Goal: Task Accomplishment & Management: Complete application form

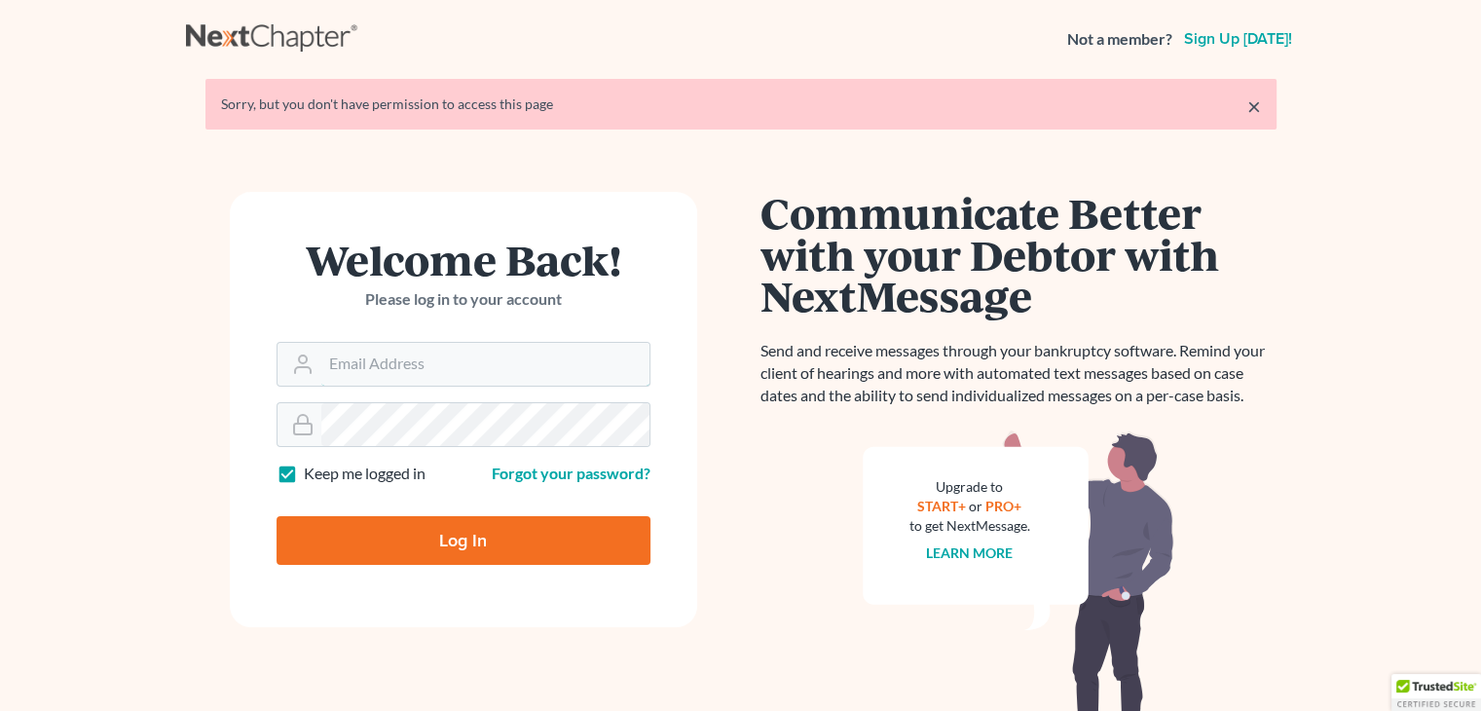
type input "[EMAIL_ADDRESS][DOMAIN_NAME]"
click at [417, 554] on input "Log In" at bounding box center [464, 540] width 374 height 49
type input "Thinking..."
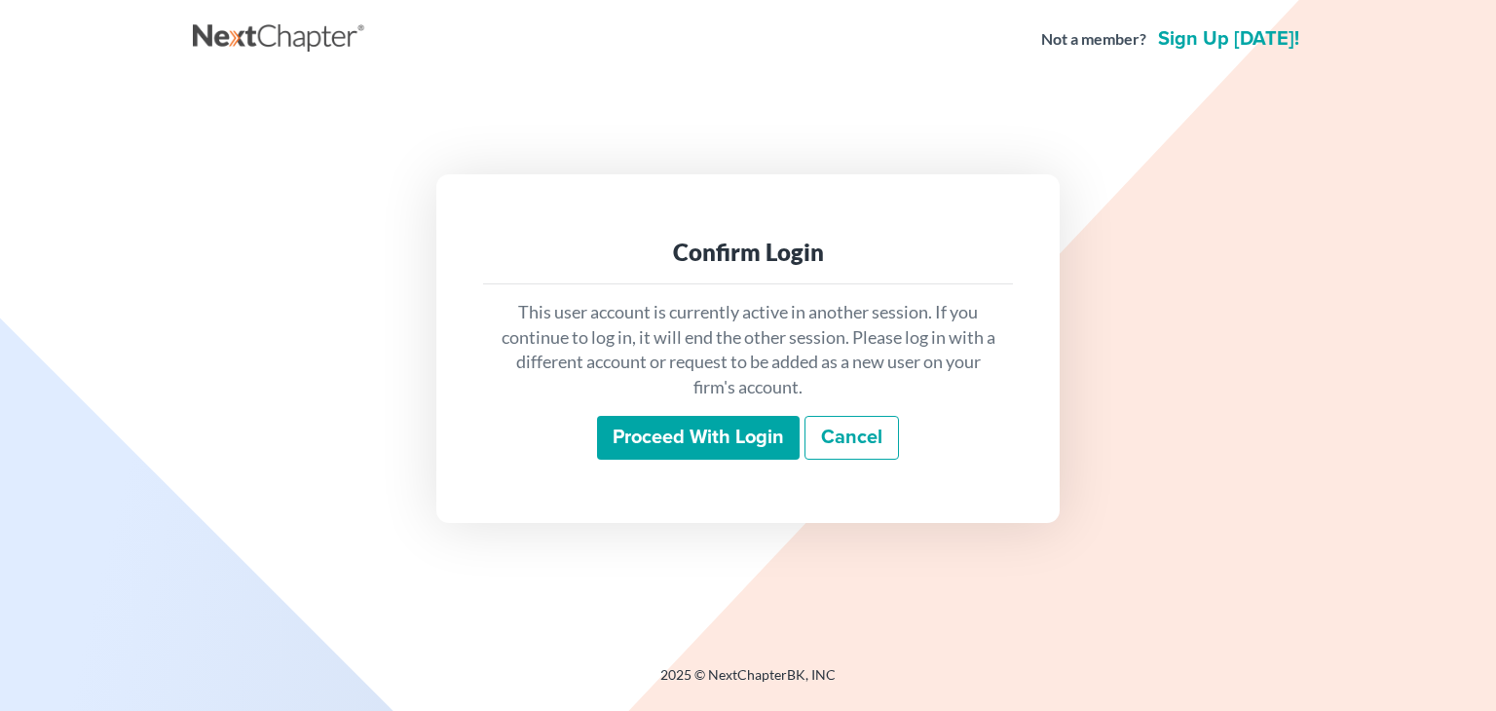
click at [674, 445] on input "Proceed with login" at bounding box center [698, 438] width 203 height 45
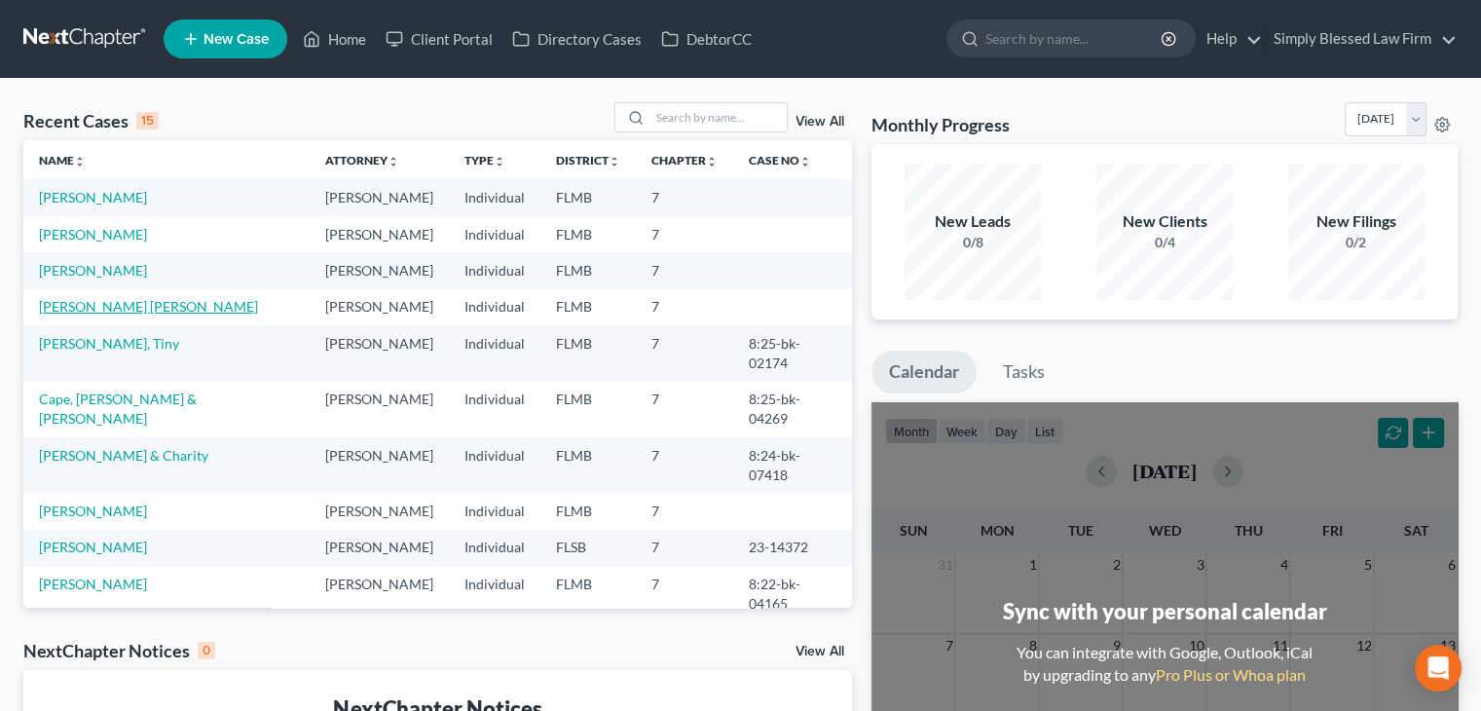
click at [129, 312] on link "[PERSON_NAME] [PERSON_NAME]" at bounding box center [148, 306] width 219 height 17
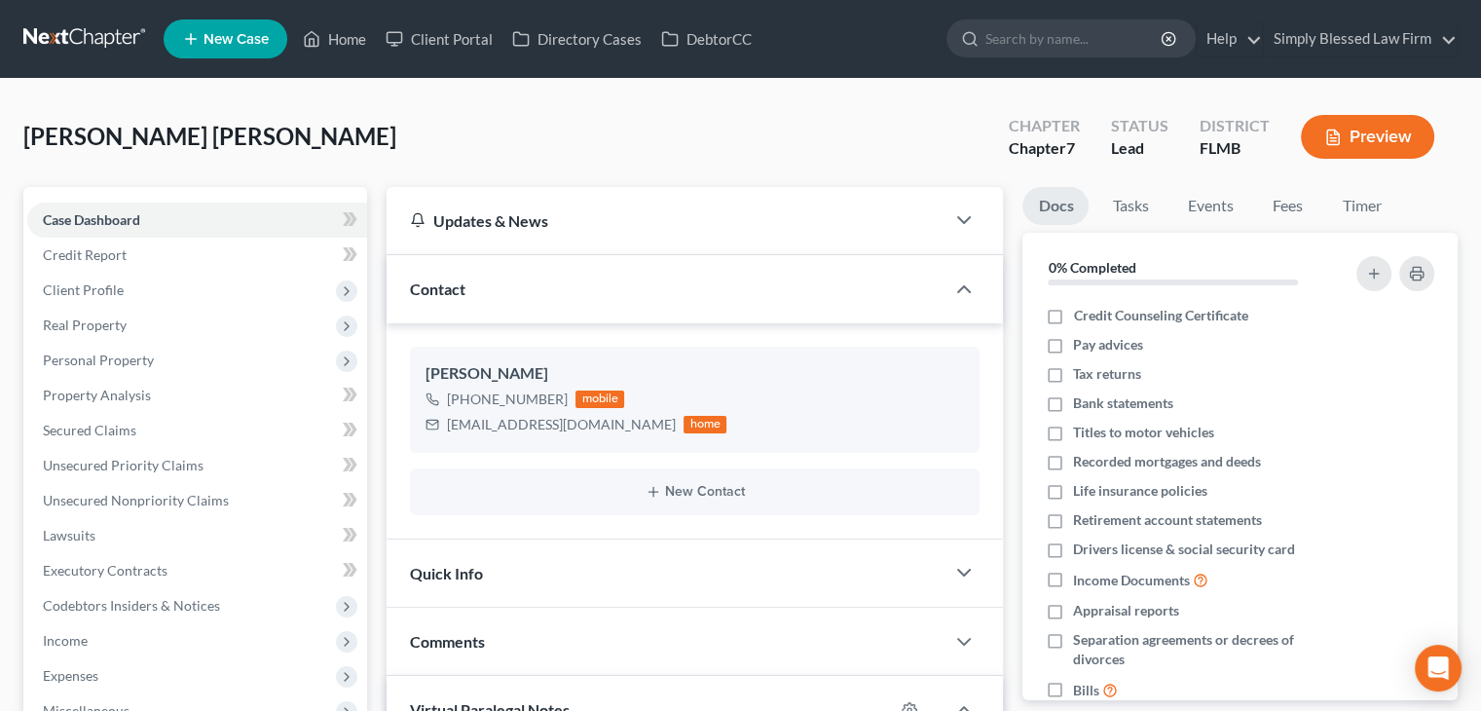
scroll to position [2193, 0]
click at [246, 493] on link "Unsecured Nonpriority Claims" at bounding box center [197, 500] width 340 height 35
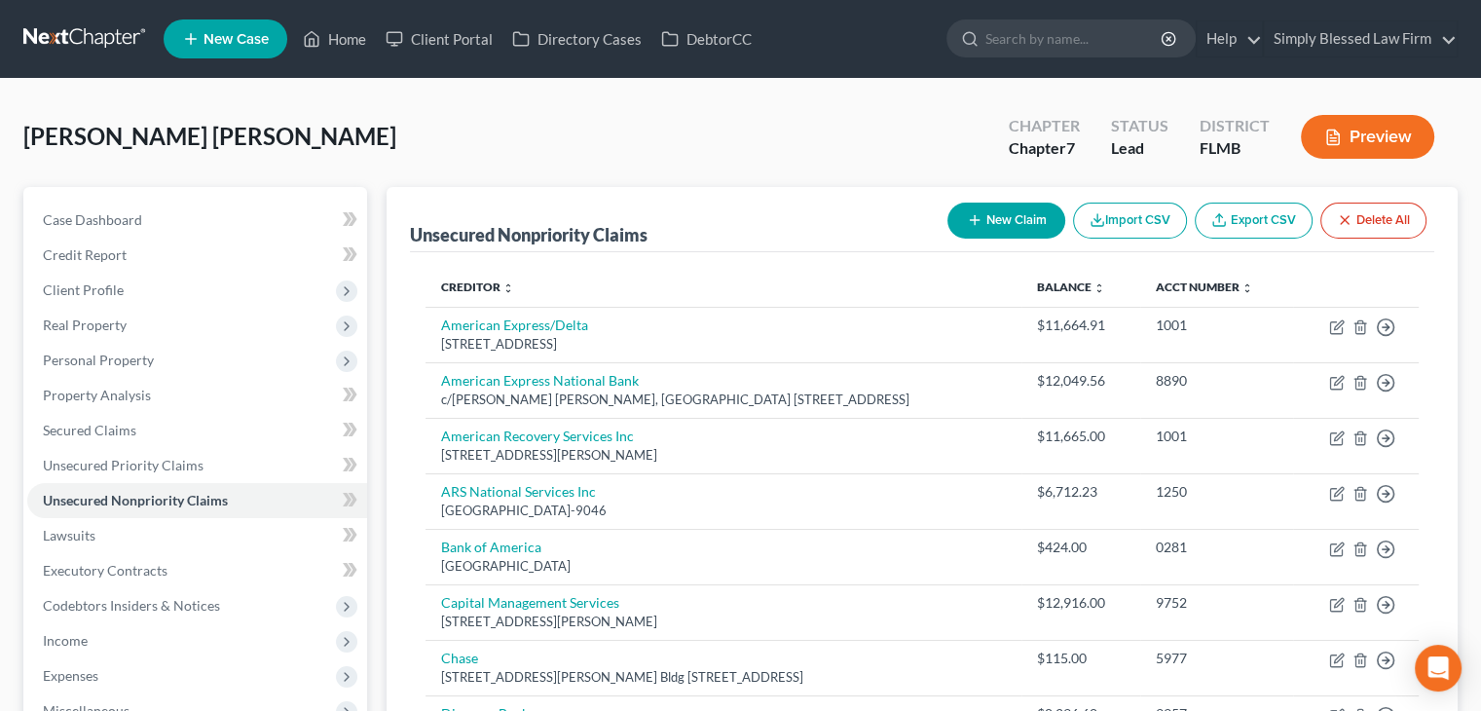
click at [1003, 211] on button "New Claim" at bounding box center [1007, 221] width 118 height 36
select select "0"
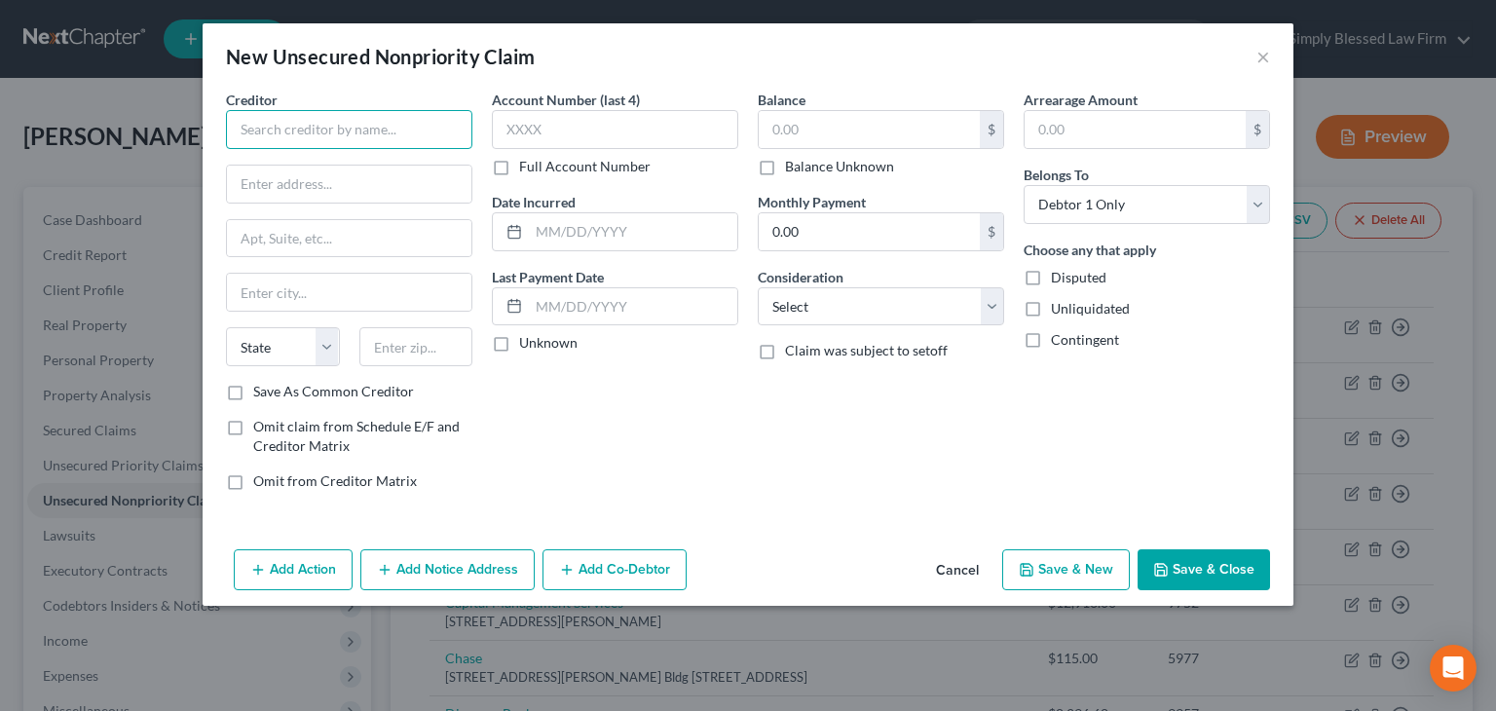
click at [333, 137] on input "text" at bounding box center [349, 129] width 246 height 39
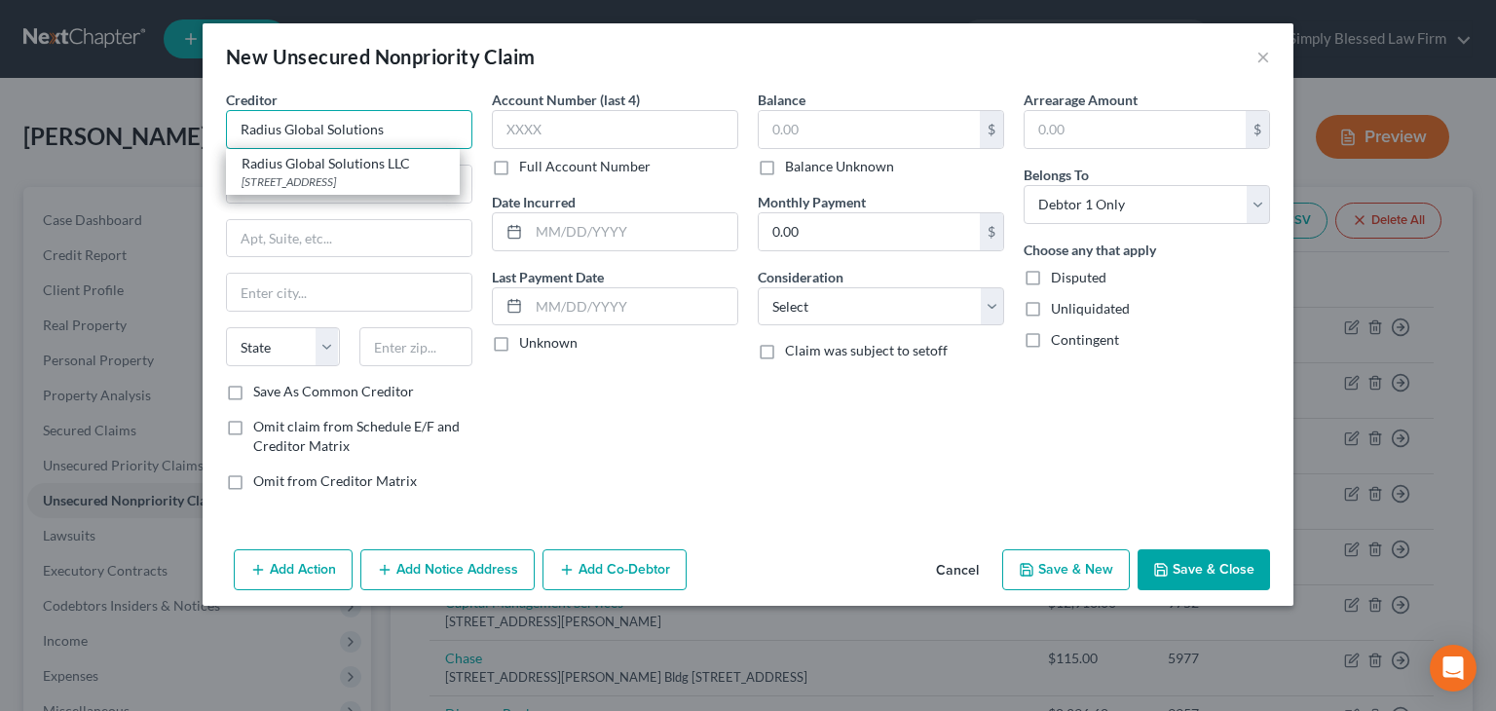
type input "Radius Global Solutions"
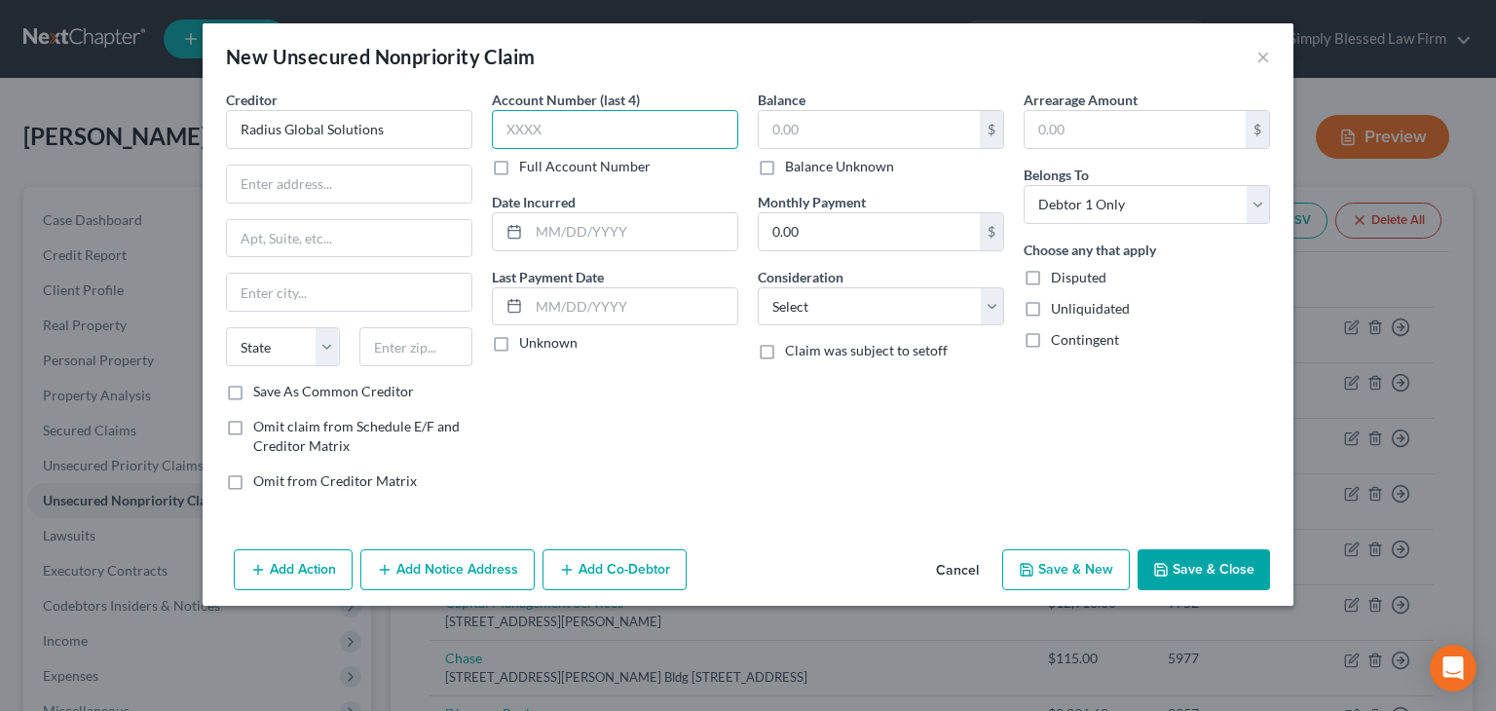
click at [519, 127] on input "text" at bounding box center [615, 129] width 246 height 39
type input "3357"
click at [778, 110] on div "$" at bounding box center [881, 129] width 246 height 39
click at [779, 129] on input "text" at bounding box center [869, 129] width 221 height 37
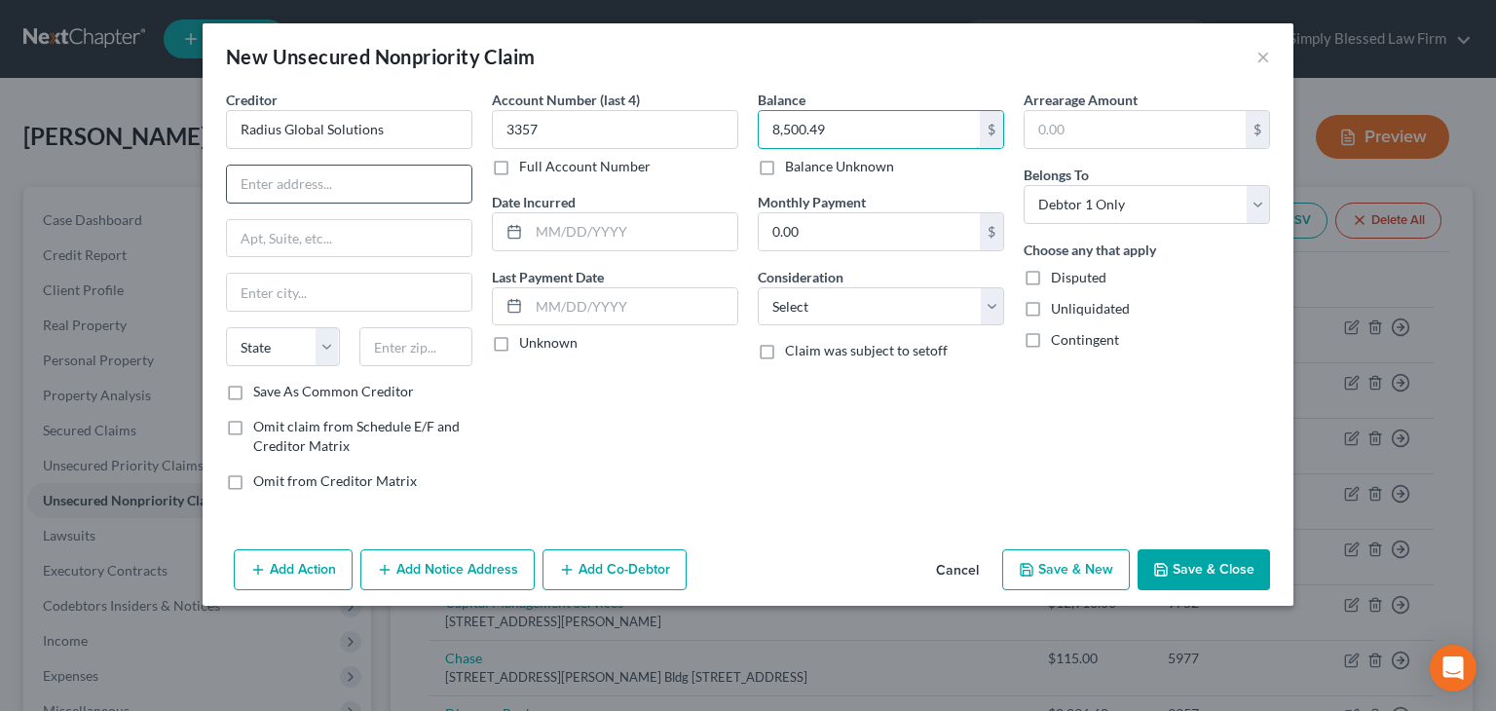
type input "8,500.49"
click at [275, 185] on input "text" at bounding box center [349, 184] width 244 height 37
type input "7505"
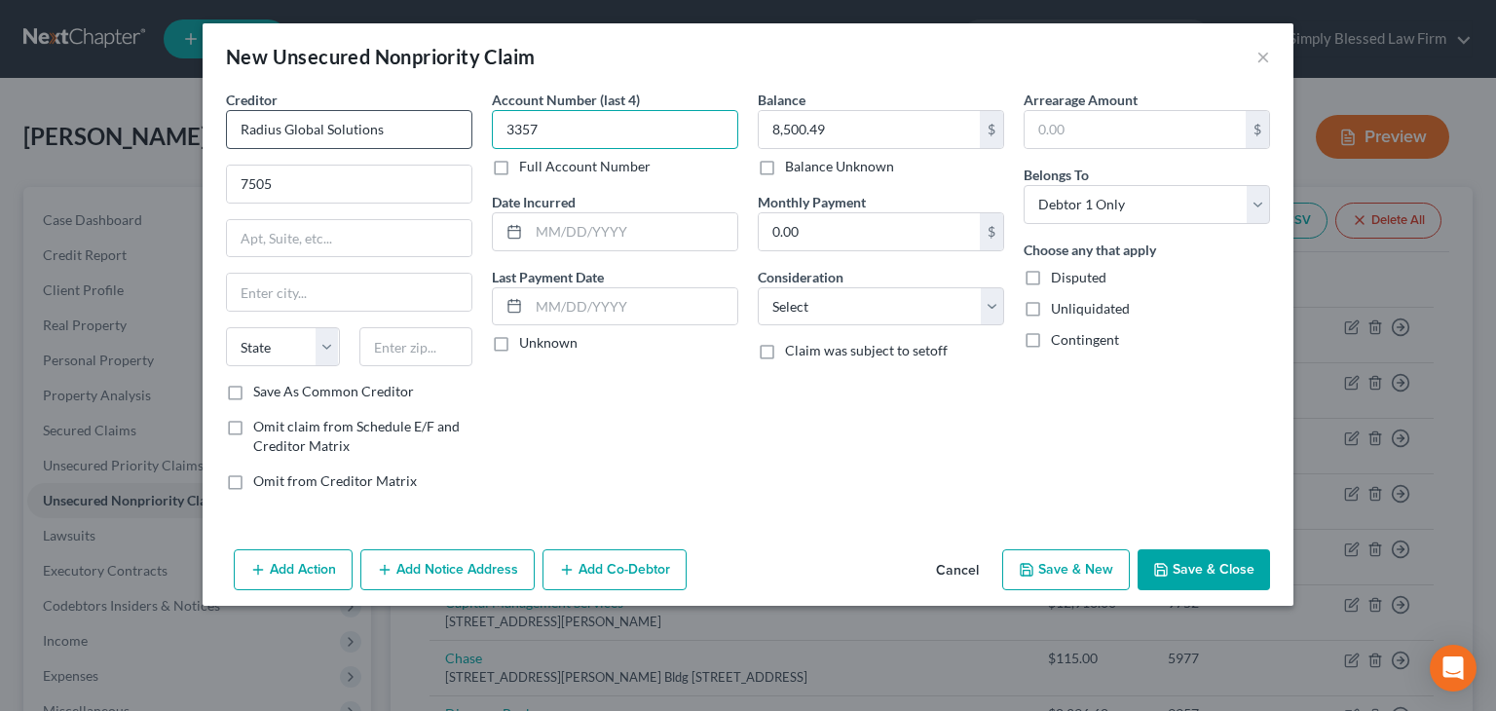
drag, startPoint x: 570, startPoint y: 134, endPoint x: 452, endPoint y: 125, distance: 118.3
click at [452, 125] on div "Creditor * Radius Global Solutions 7505 State AL AK AR AZ CA CO CT DE DC FL GA …" at bounding box center [748, 298] width 1064 height 417
type input "1576"
click at [282, 177] on input "7505" at bounding box center [349, 184] width 244 height 37
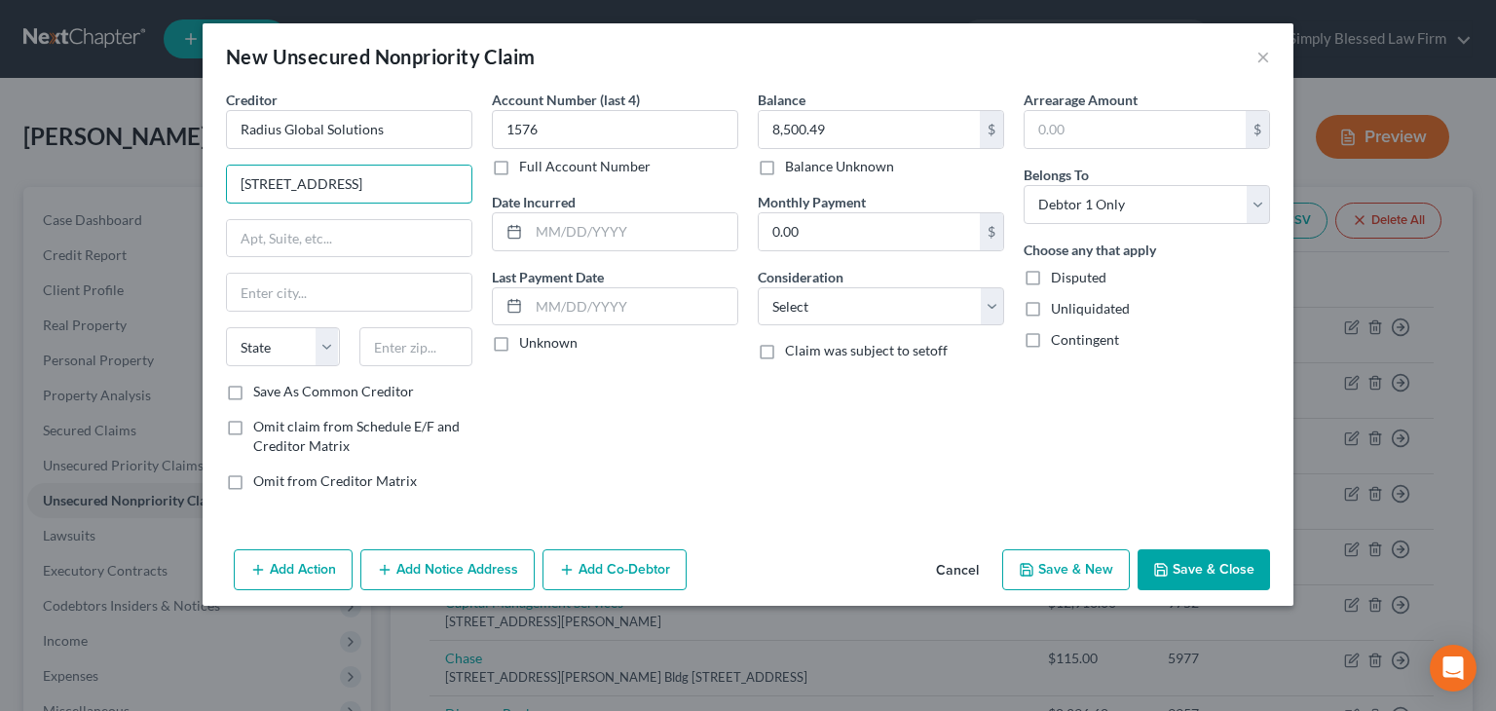
type input "7505 Metro Blvd"
type input "Ste 400"
click at [429, 352] on input "text" at bounding box center [416, 346] width 114 height 39
type input "55439"
click at [428, 241] on input "Ste 400" at bounding box center [349, 238] width 244 height 37
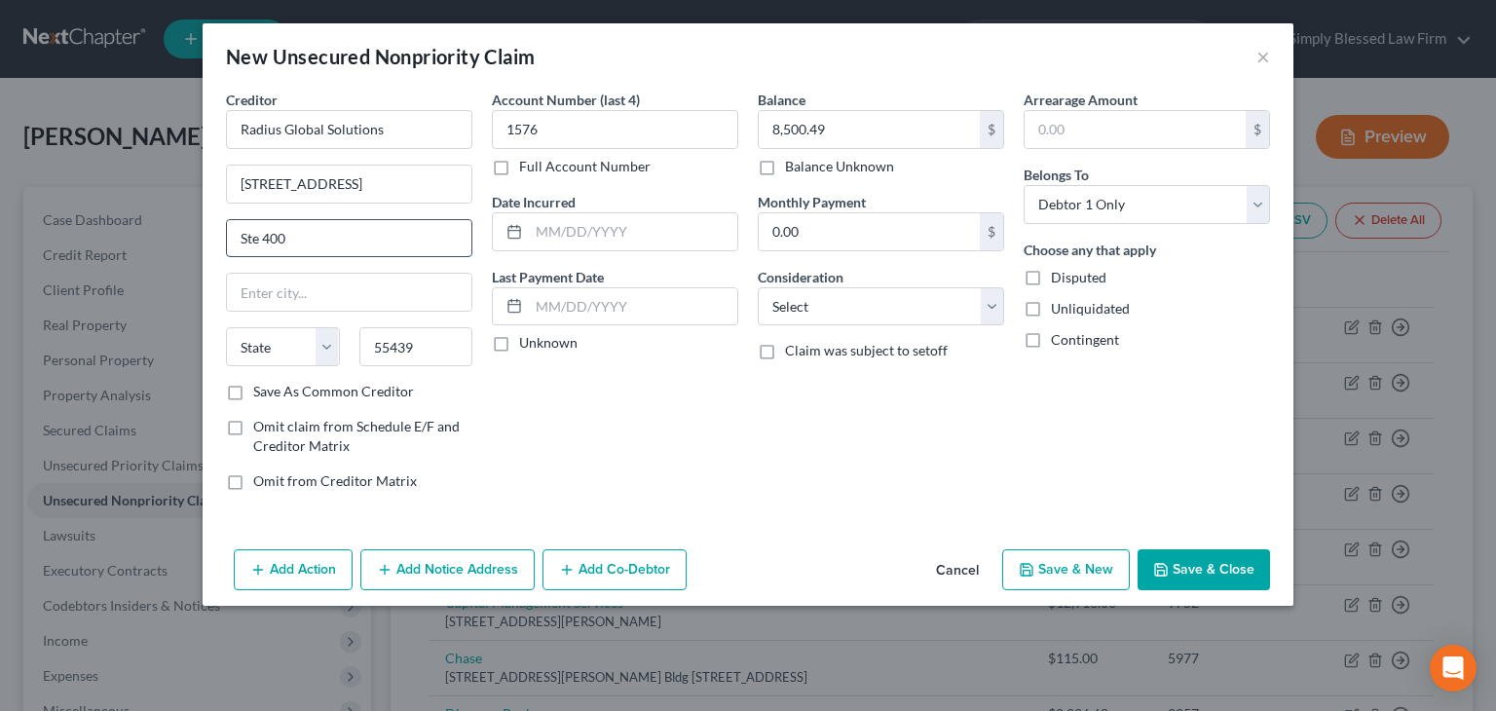
type input "Minneapolis"
select select "24"
click at [428, 241] on input "Ste 400" at bounding box center [349, 238] width 244 height 37
click at [954, 314] on select "Select Cable / Satellite Services Collection Agency Credit Card Debt Debt Couns…" at bounding box center [881, 306] width 246 height 39
select select "1"
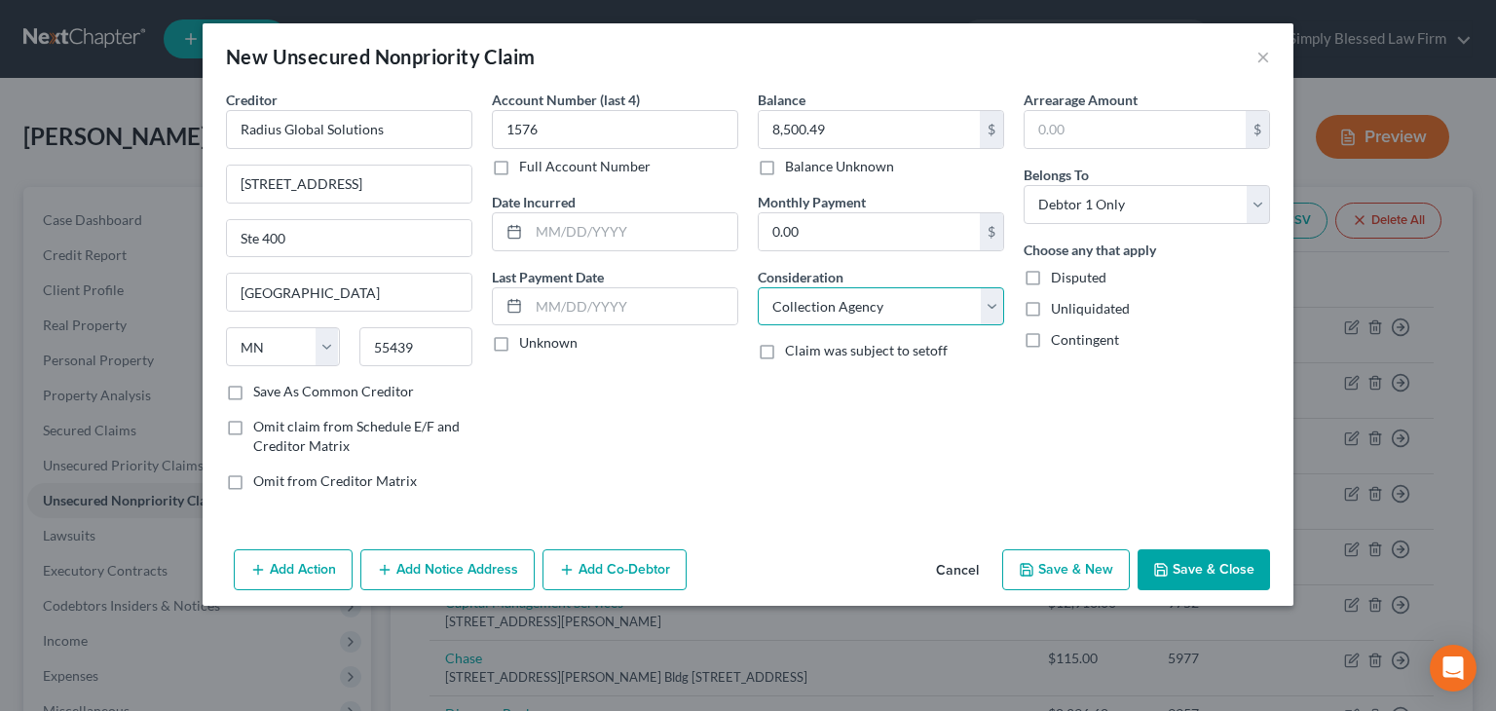
click at [758, 287] on select "Select Cable / Satellite Services Collection Agency Credit Card Debt Debt Couns…" at bounding box center [881, 306] width 246 height 39
click at [1194, 559] on button "Save & Close" at bounding box center [1204, 569] width 132 height 41
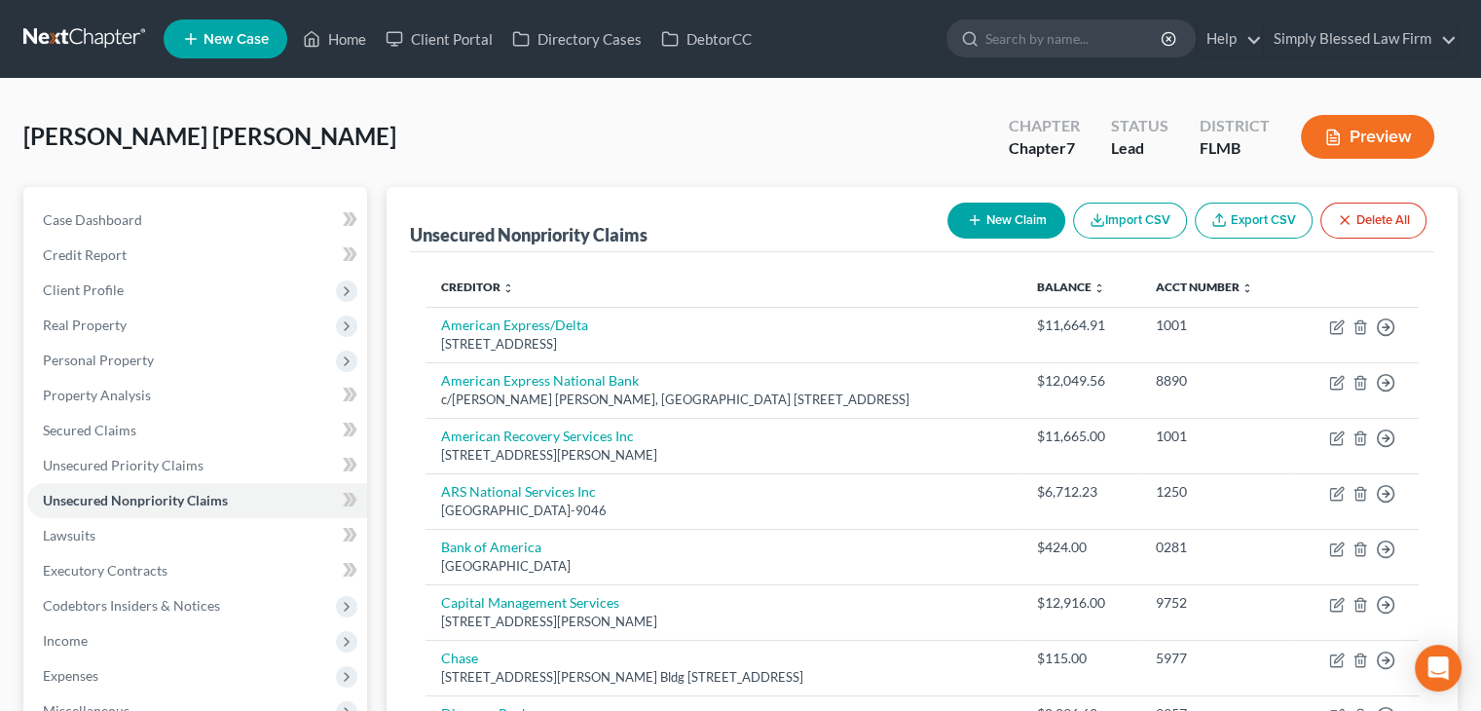
click at [1371, 129] on button "Preview" at bounding box center [1367, 137] width 133 height 44
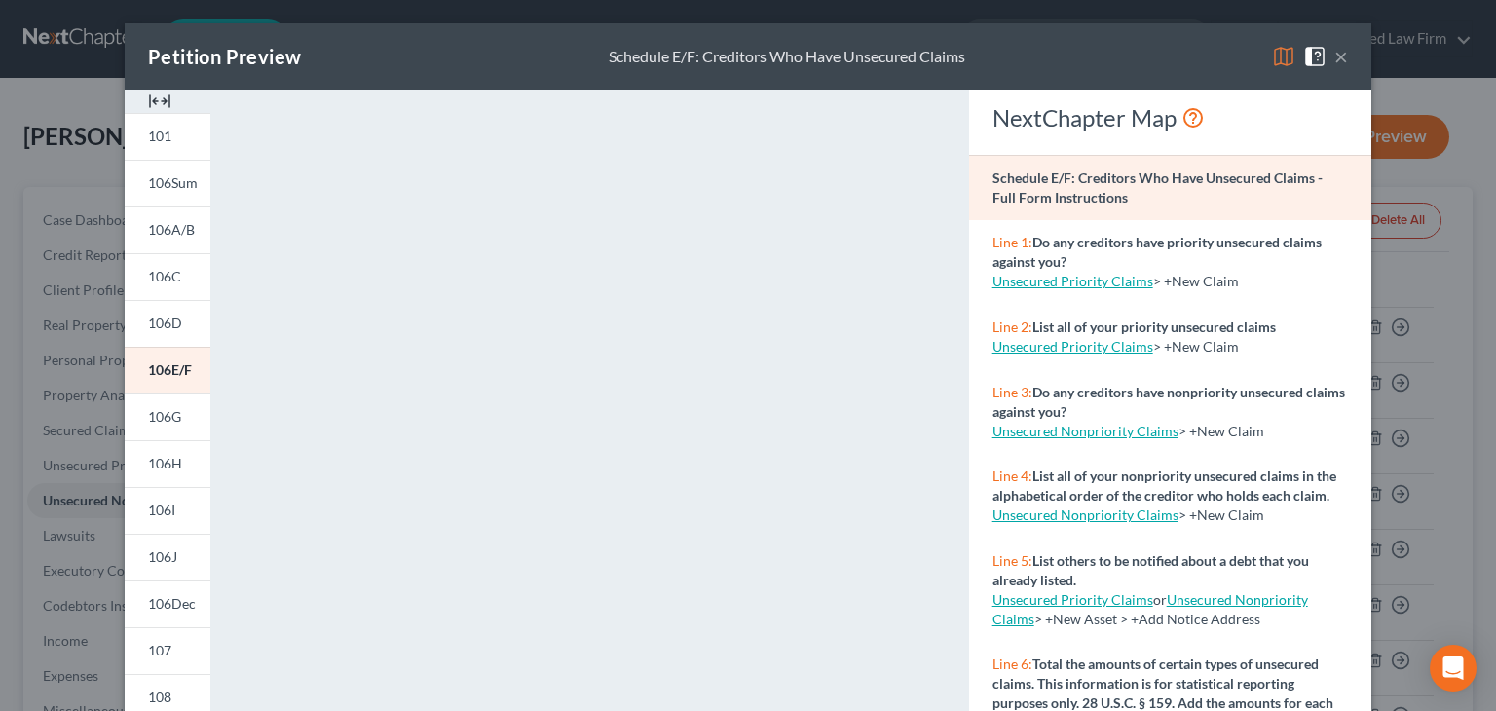
click at [1334, 54] on button "×" at bounding box center [1341, 56] width 14 height 23
